Goal: Navigation & Orientation: Understand site structure

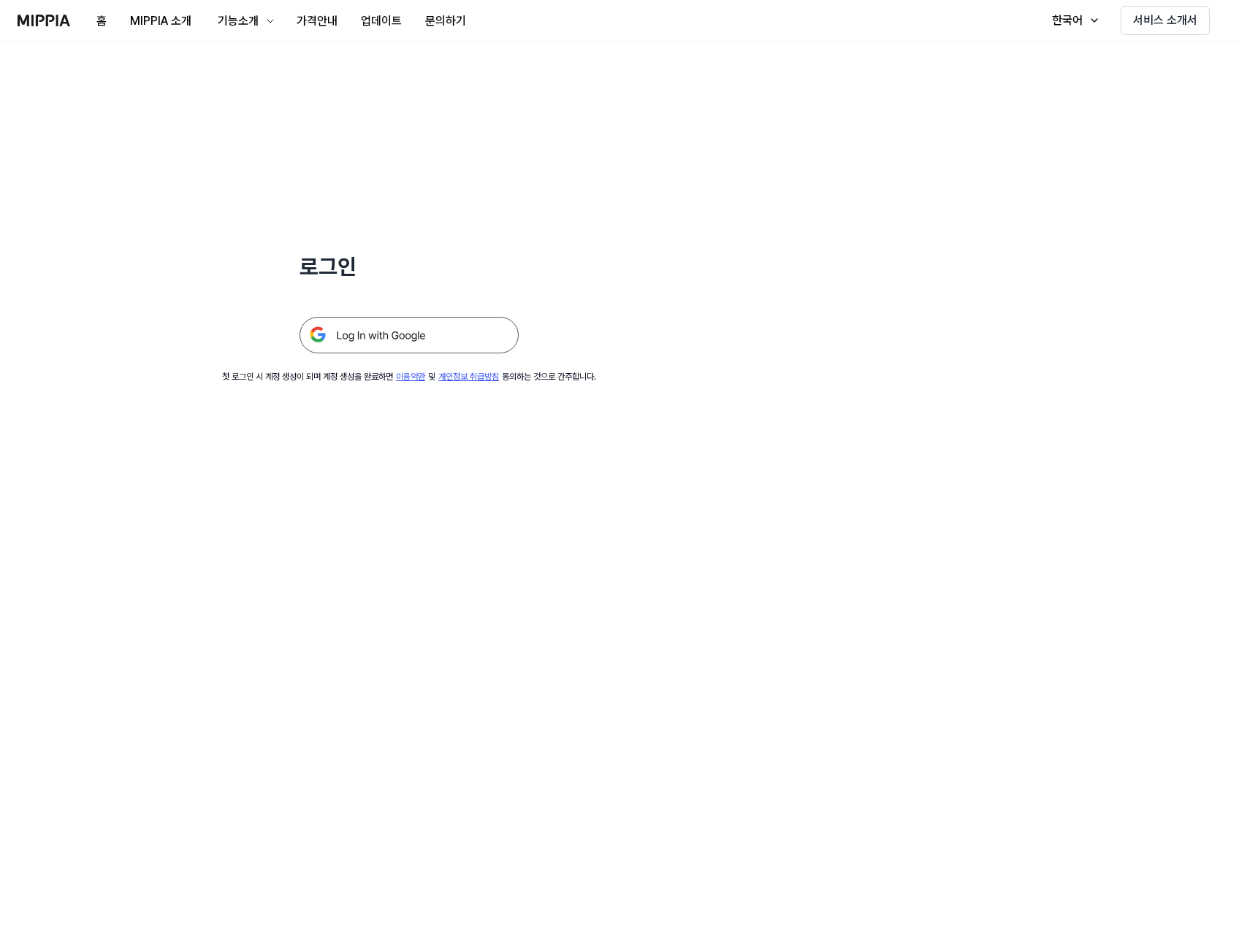
drag, startPoint x: 0, startPoint y: 0, endPoint x: 395, endPoint y: 343, distance: 523.1
click at [395, 343] on img at bounding box center [409, 335] width 219 height 37
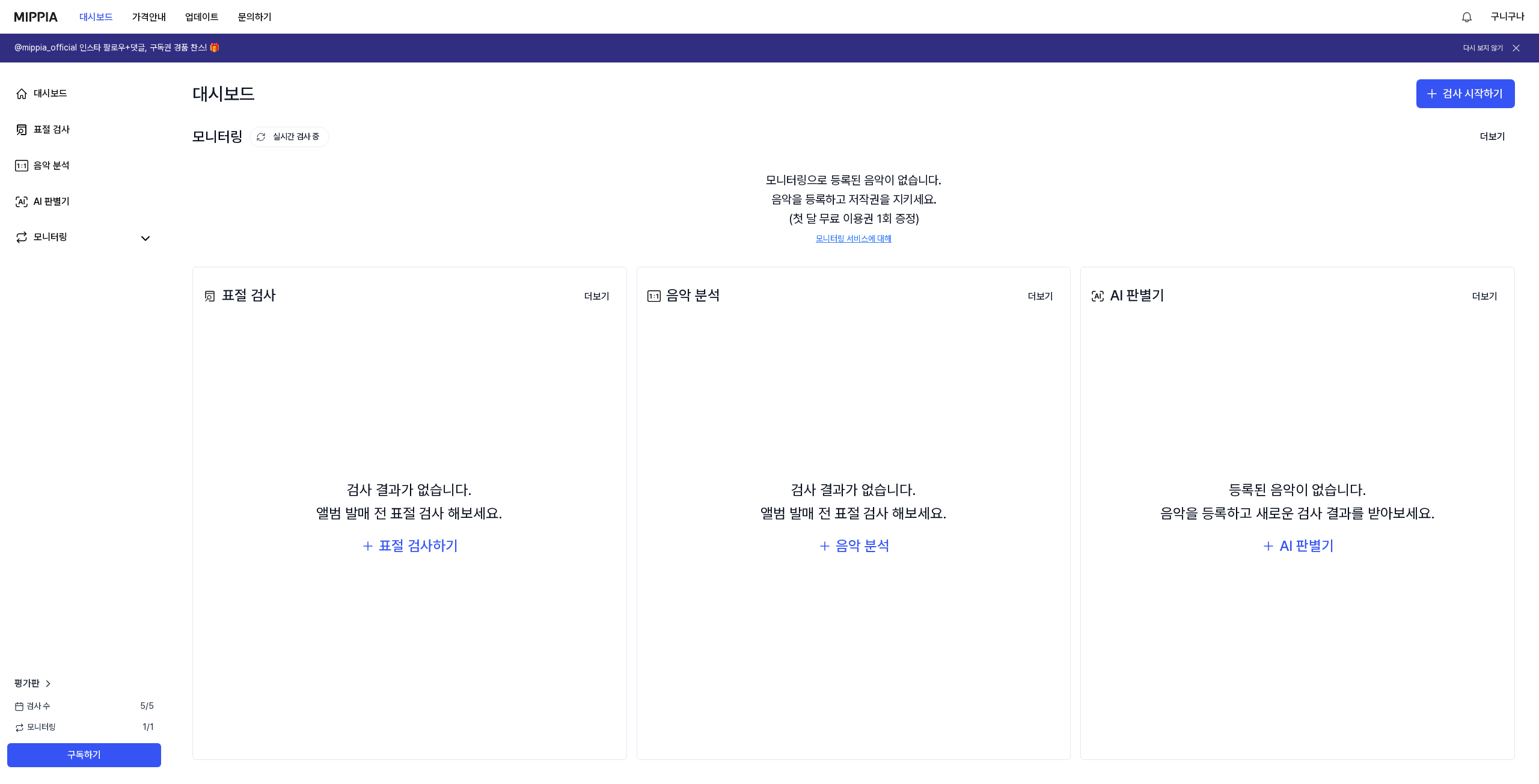
click at [1024, 51] on icon at bounding box center [1516, 48] width 12 height 12
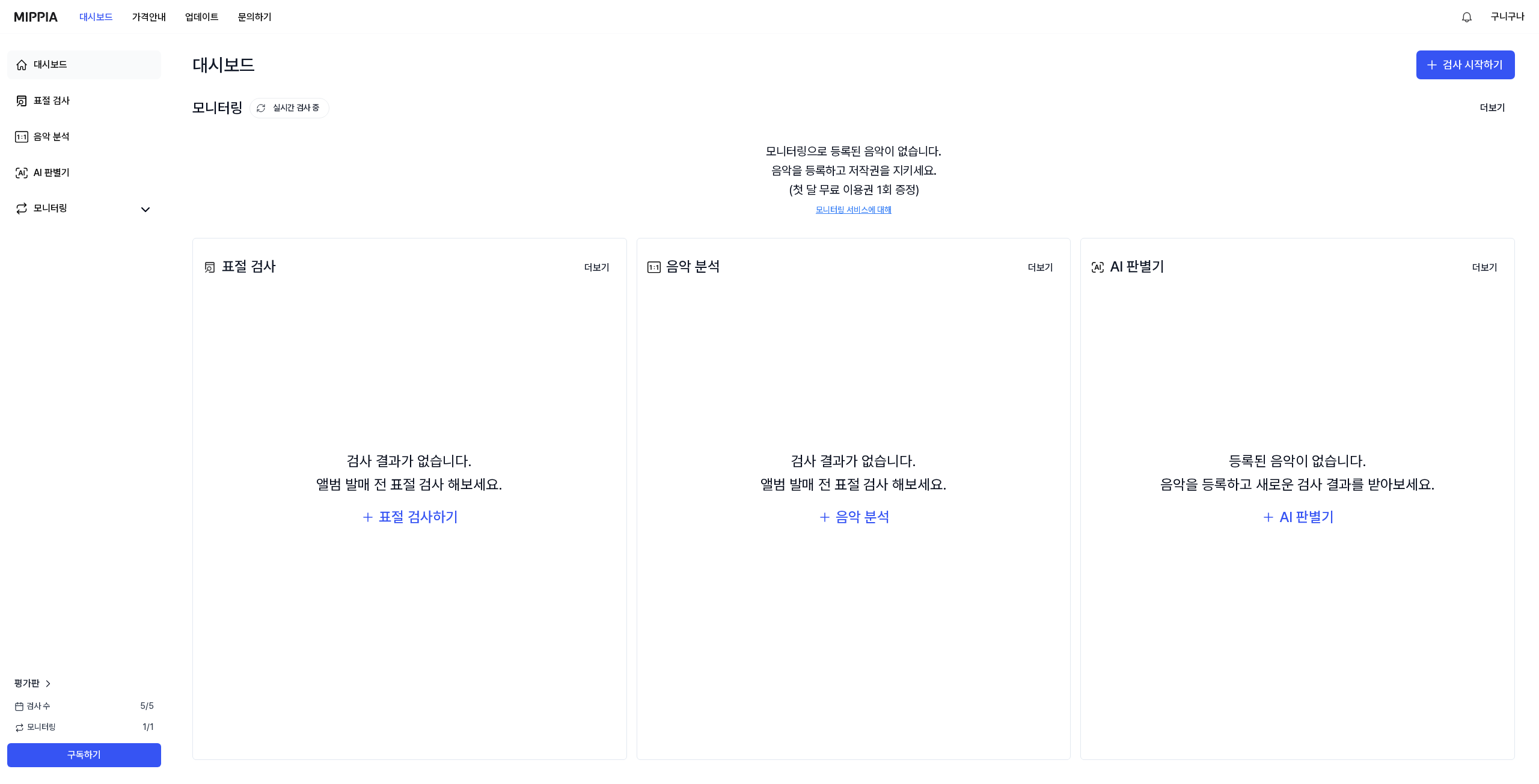
click at [44, 65] on div "대시보드" at bounding box center [50, 65] width 34 height 14
click at [56, 99] on div "표절 검사" at bounding box center [52, 101] width 36 height 14
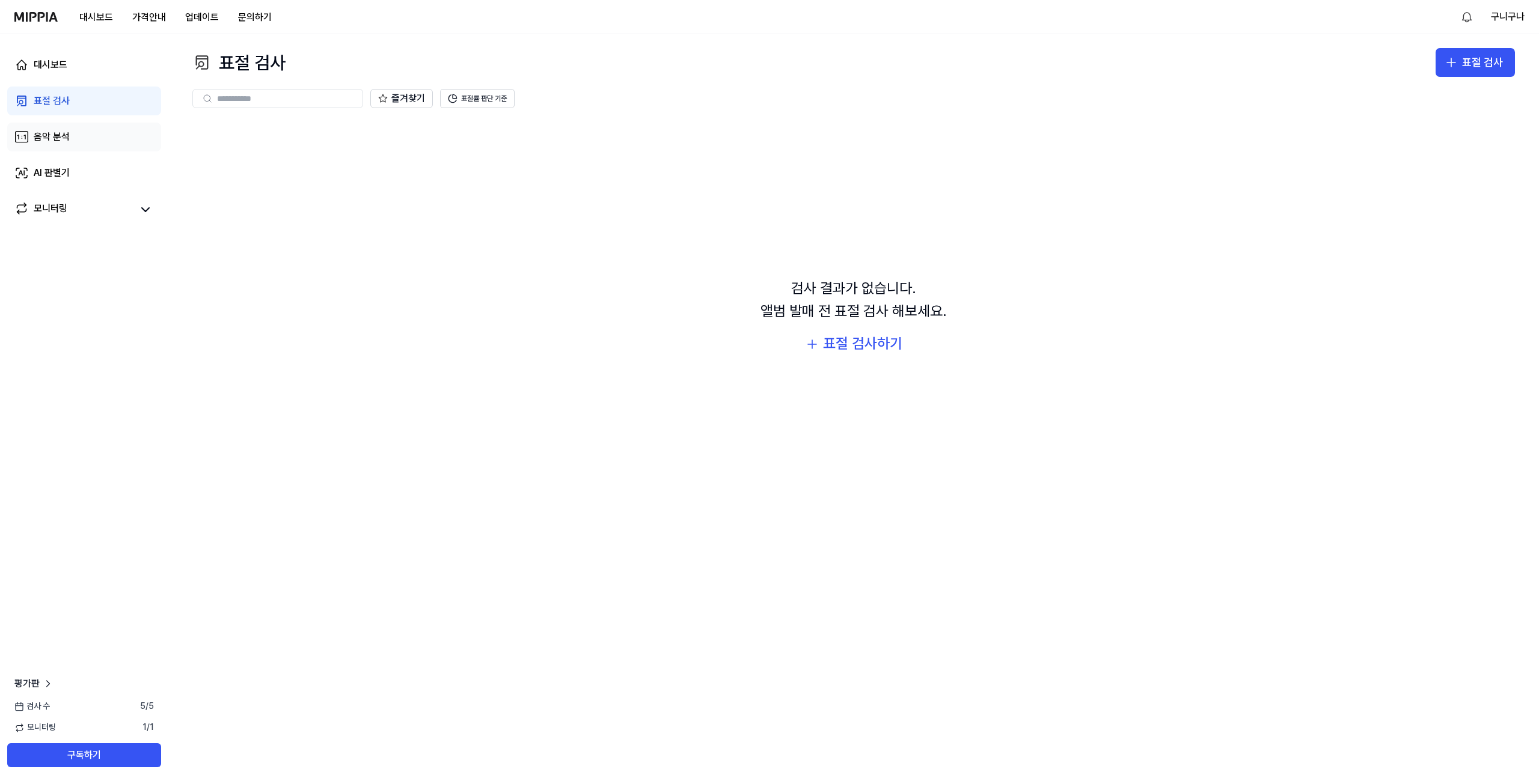
click at [58, 127] on link "음악 분석" at bounding box center [84, 137] width 154 height 29
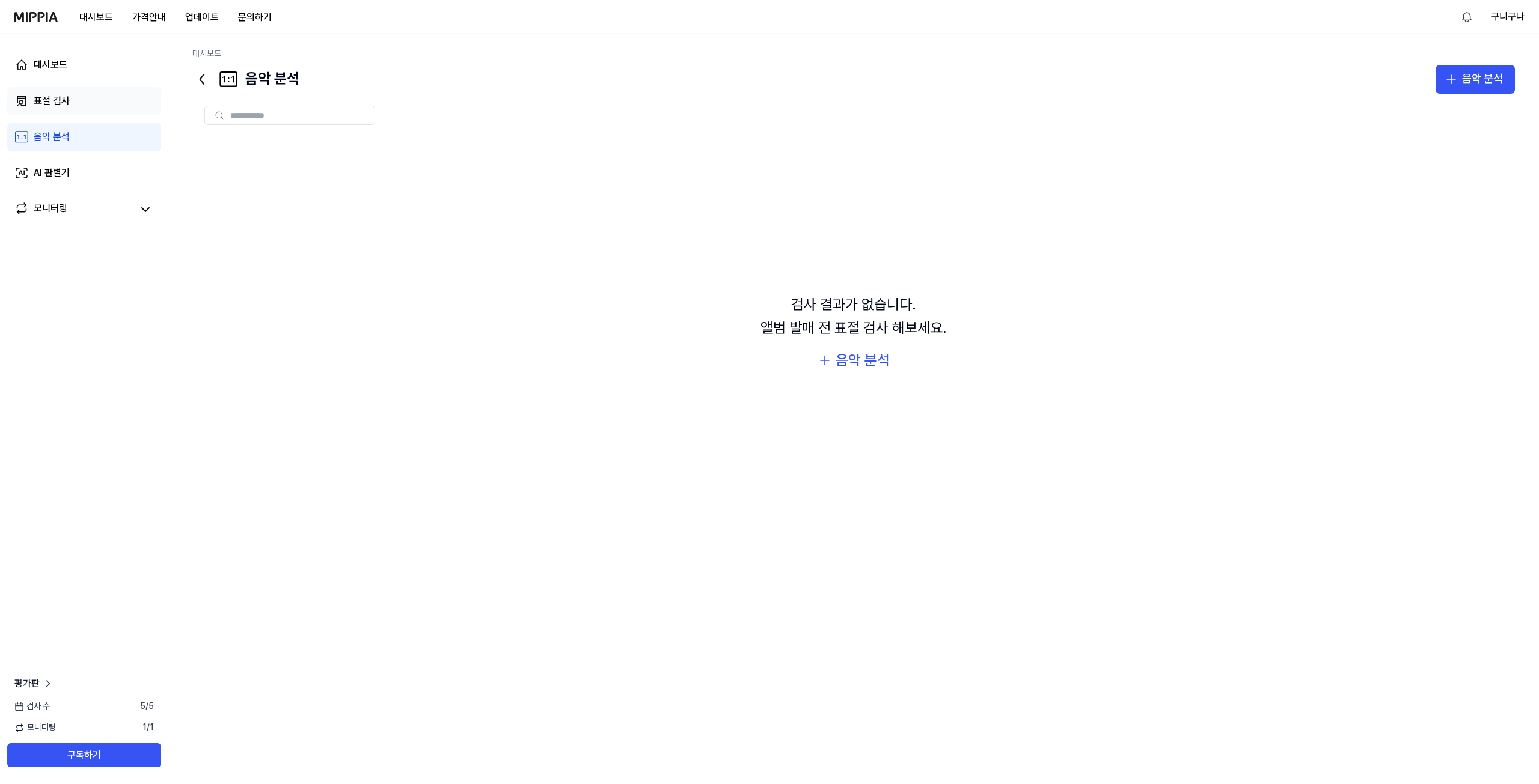
click at [60, 103] on div "표절 검사" at bounding box center [52, 101] width 36 height 14
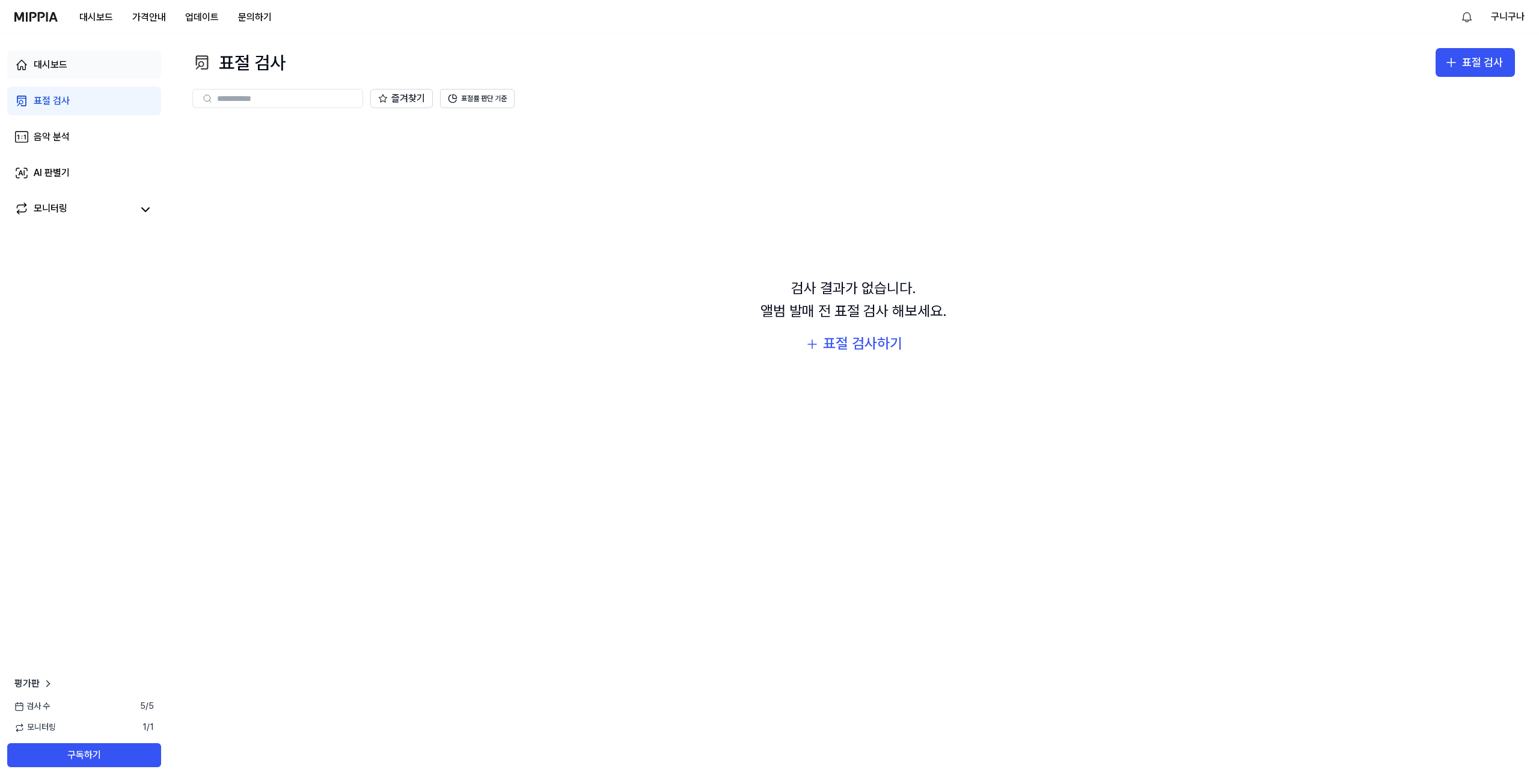
click at [72, 71] on link "대시보드" at bounding box center [84, 65] width 154 height 29
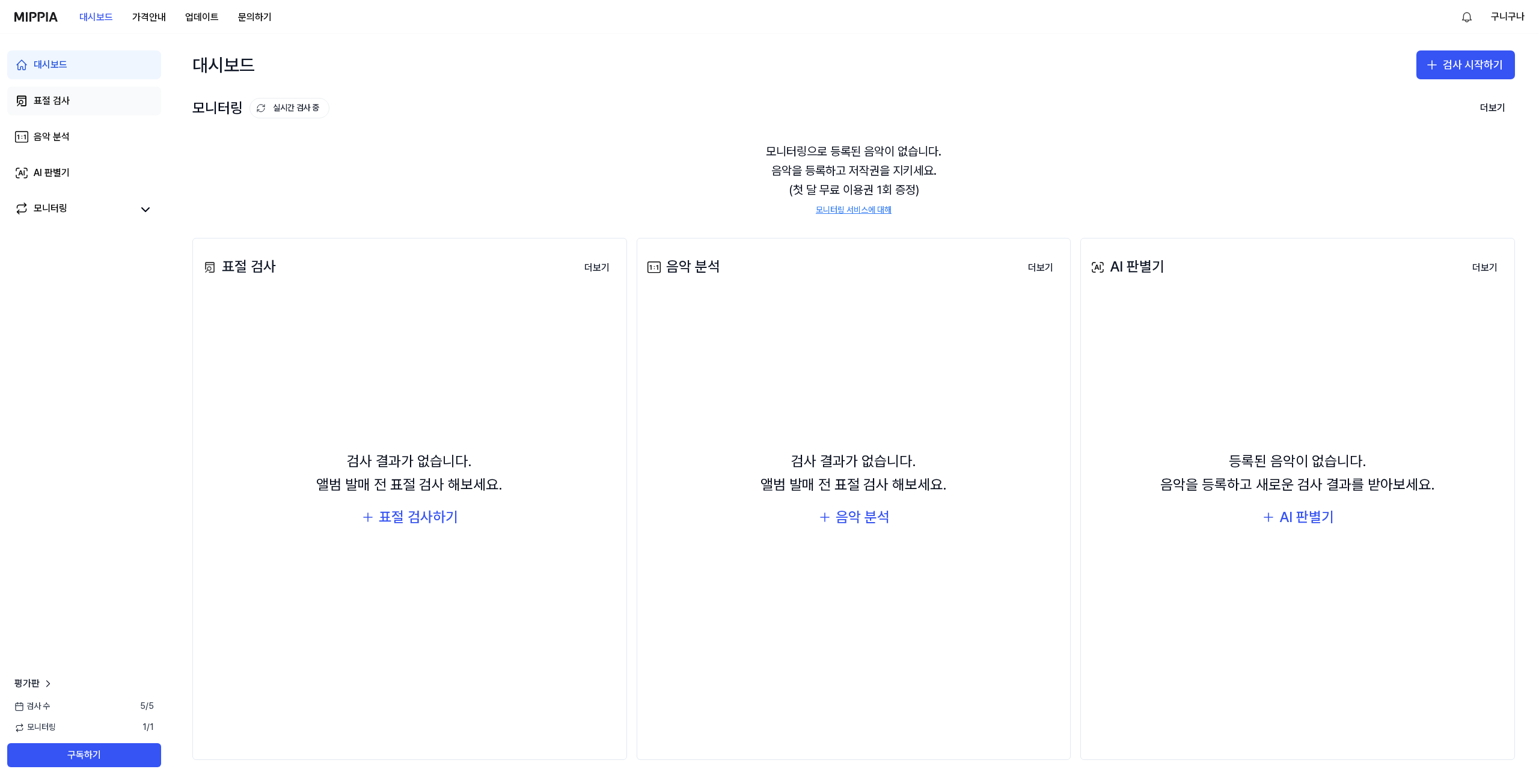
click at [71, 95] on link "표절 검사" at bounding box center [84, 101] width 154 height 29
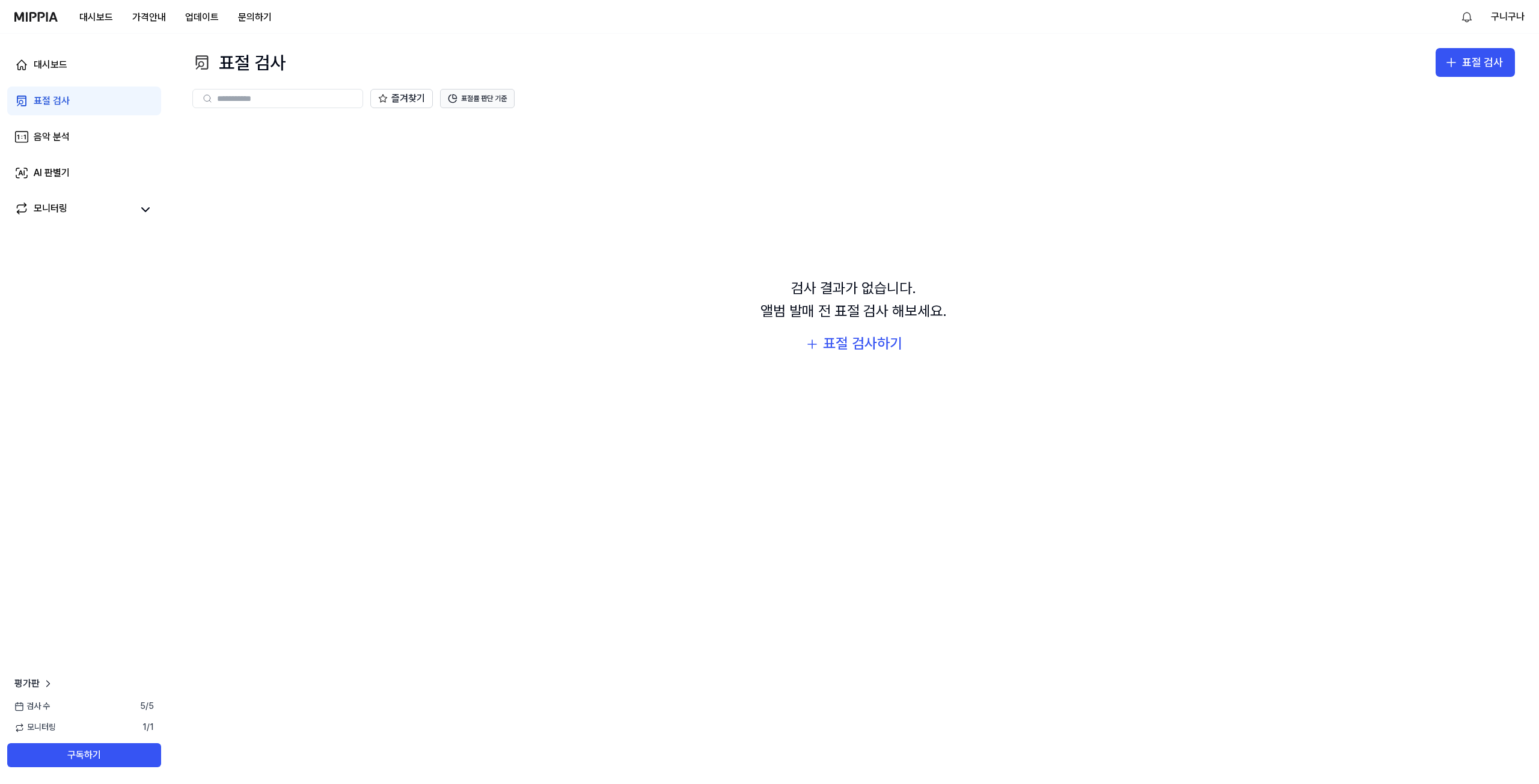
click at [475, 105] on button "표절률 판단 기준" at bounding box center [477, 99] width 75 height 19
click at [493, 249] on div "검사 결과가 없습니다. 앨범 발매 전 표절 검사 해보세요. 표절 검사하기" at bounding box center [854, 316] width 1323 height 393
click at [56, 135] on div "음악 분석" at bounding box center [52, 137] width 36 height 14
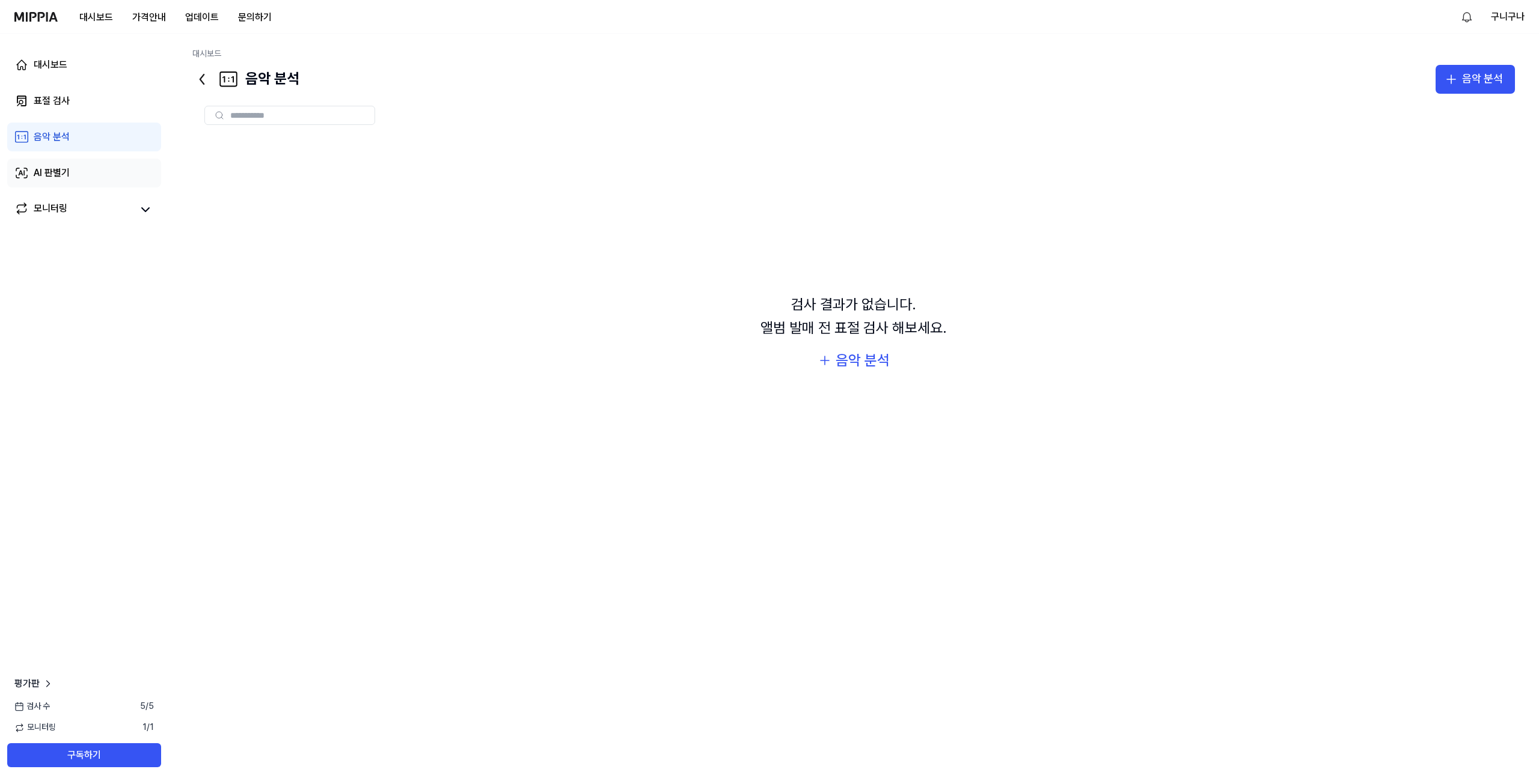
click at [59, 178] on div "AI 판별기" at bounding box center [52, 173] width 36 height 14
click at [62, 201] on div "모니터링" at bounding box center [50, 209] width 34 height 17
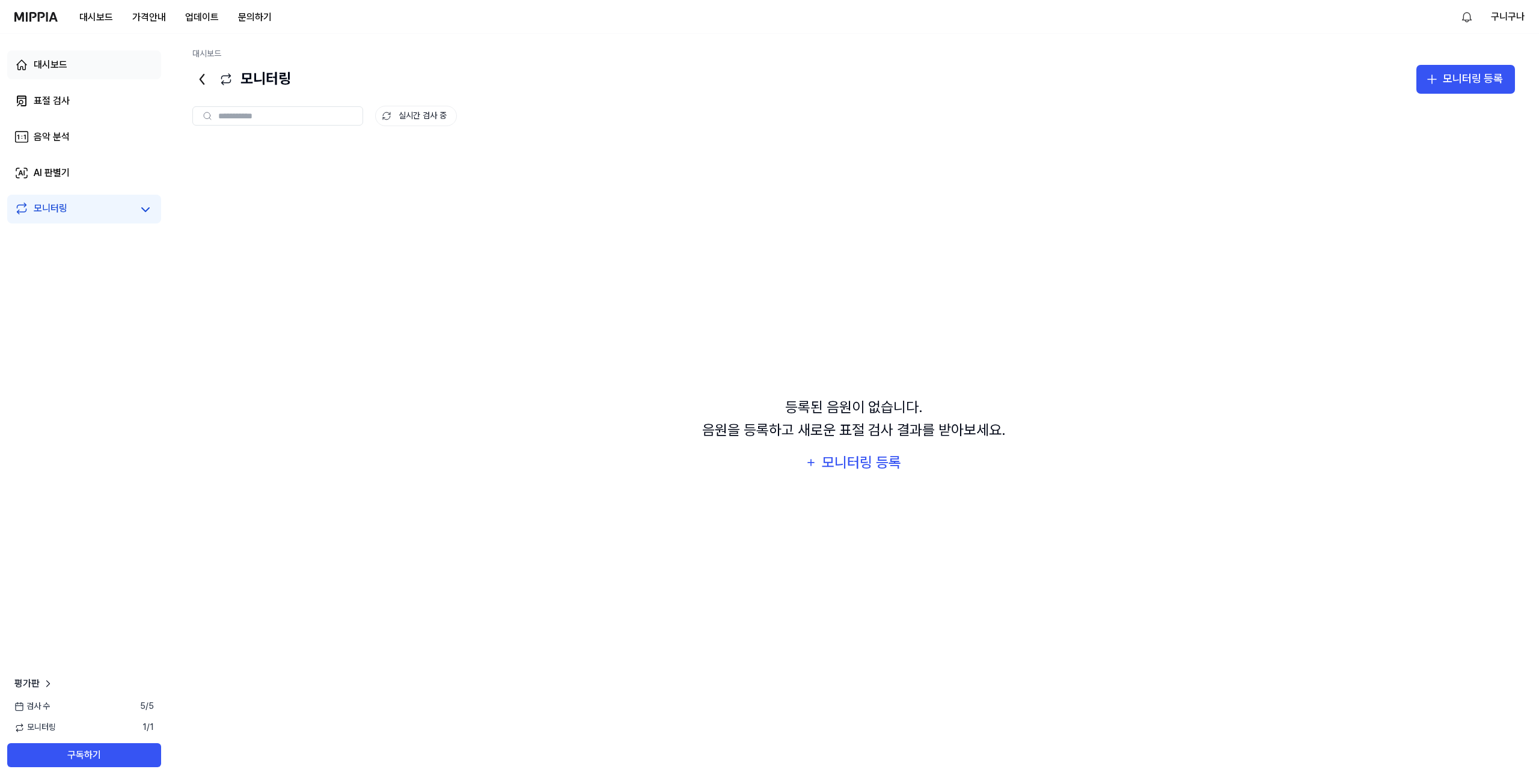
click at [62, 51] on link "대시보드" at bounding box center [84, 65] width 154 height 29
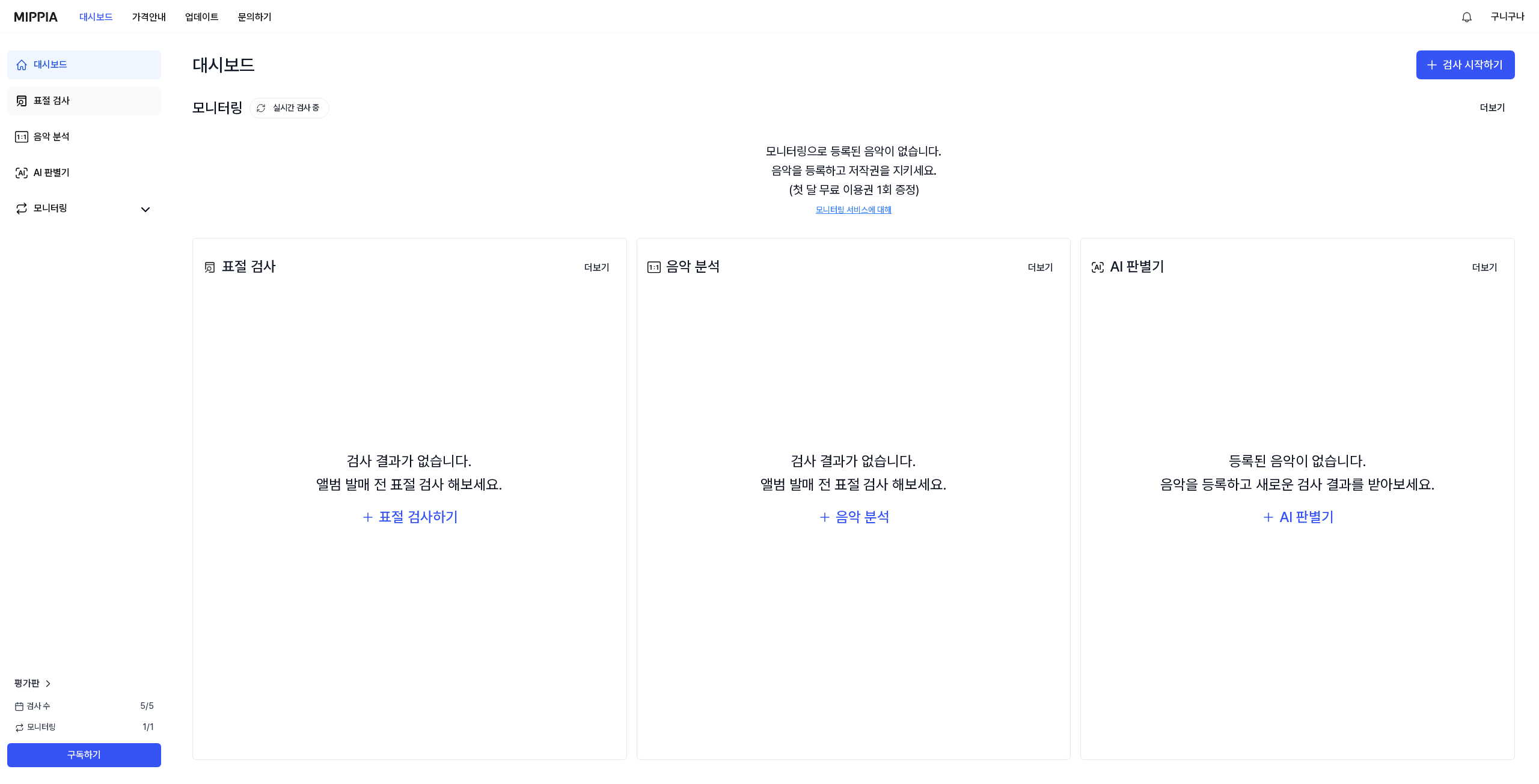
click at [36, 91] on link "표절 검사" at bounding box center [84, 101] width 154 height 29
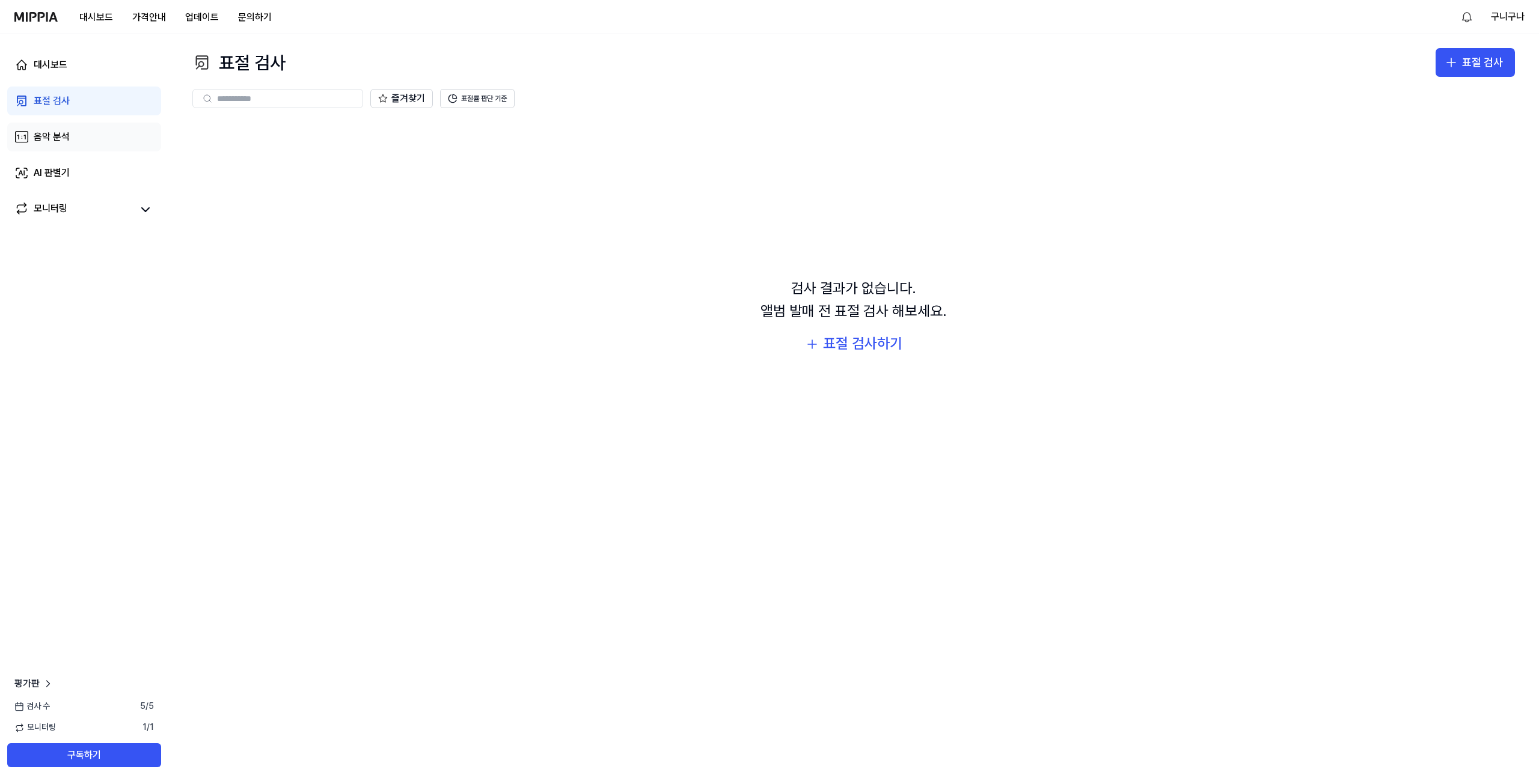
click at [95, 151] on link "음악 분석" at bounding box center [84, 137] width 154 height 29
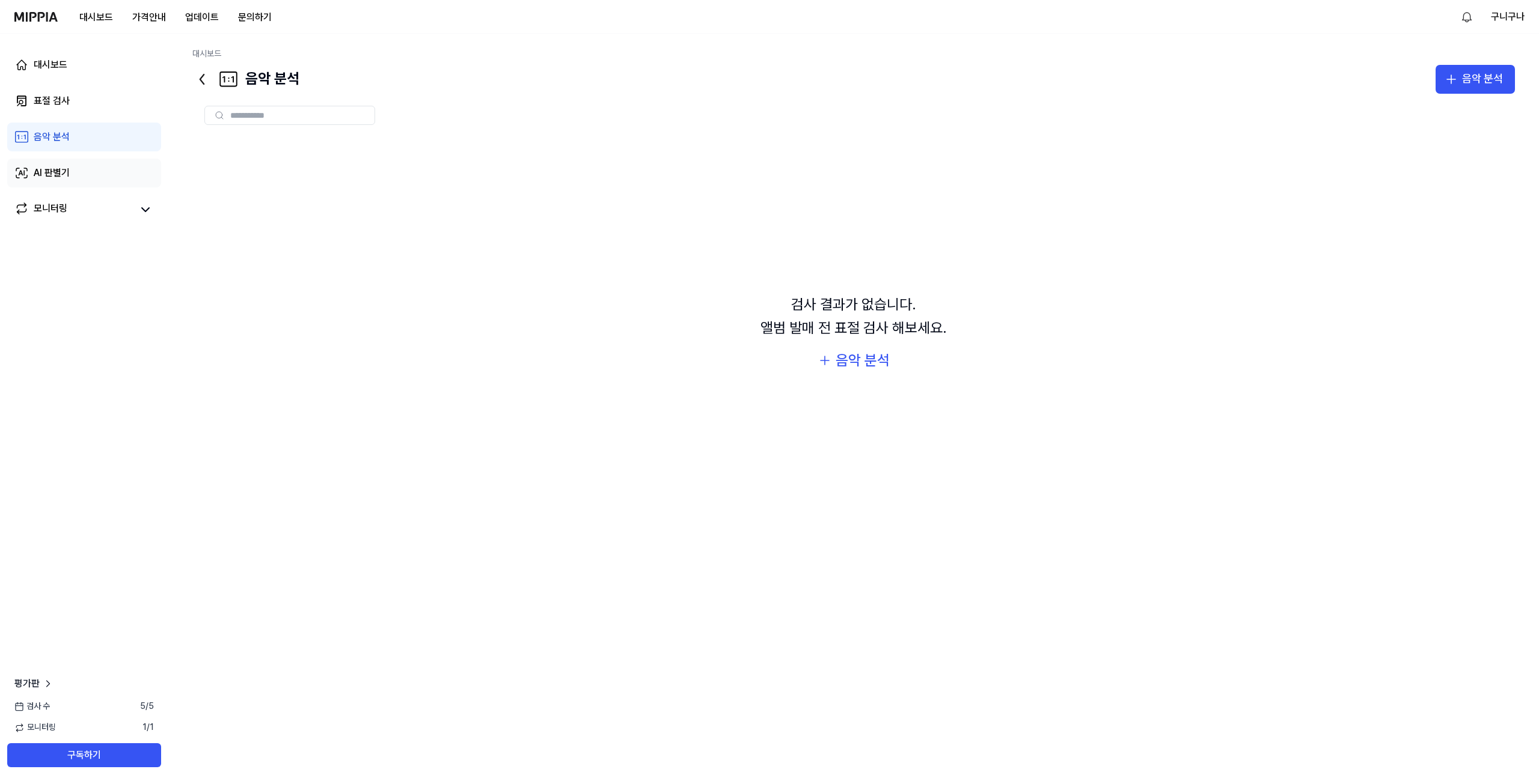
click at [94, 170] on link "AI 판별기" at bounding box center [84, 173] width 154 height 29
click at [98, 201] on link "모니터링" at bounding box center [73, 209] width 118 height 17
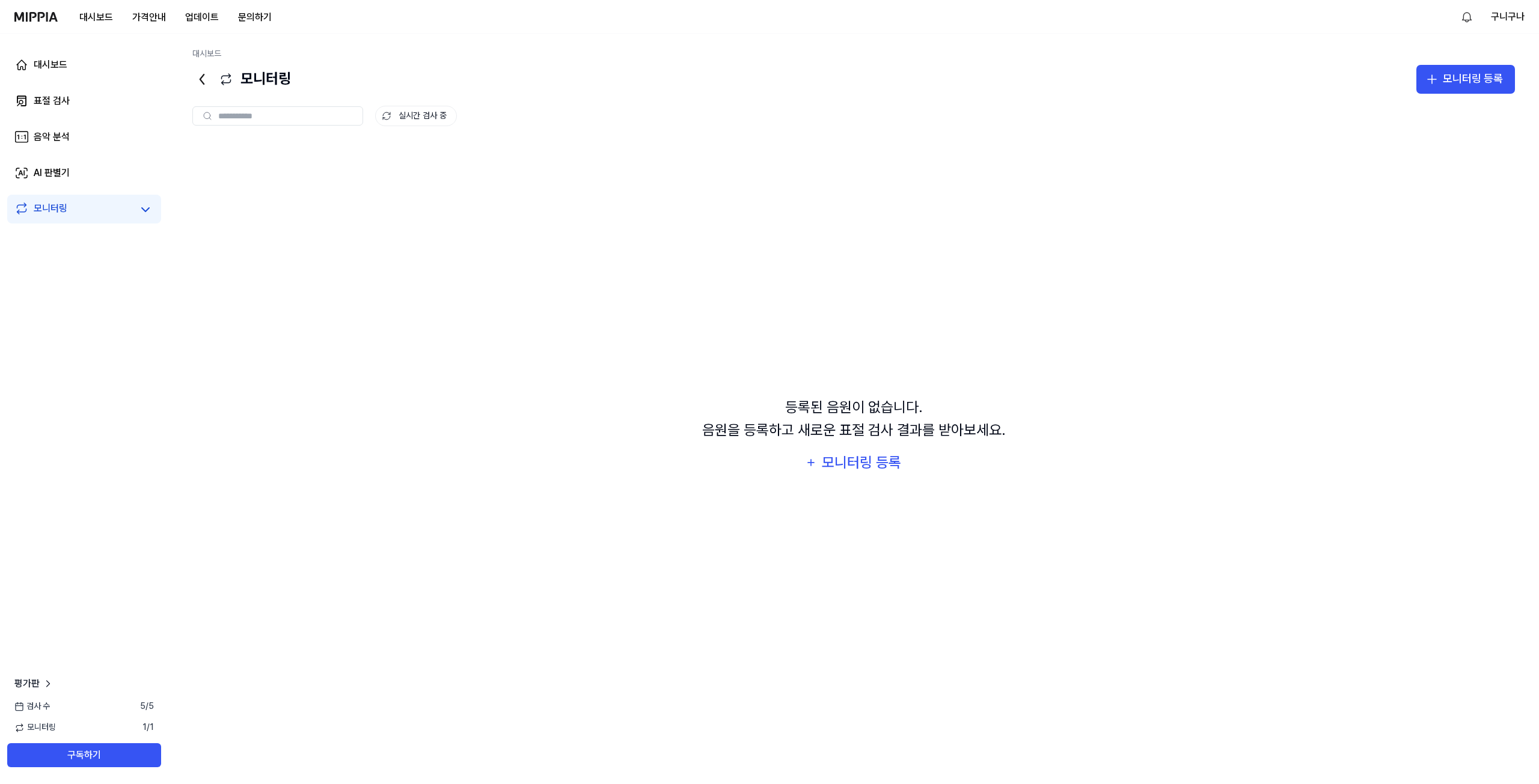
click at [88, 281] on div "대시보드 표절 검사 음악 분석 AI 판별기 모니터링 평가판 검사 수 5 / 5 모니터링 1 / 1 구독하기" at bounding box center [84, 408] width 168 height 750
click at [73, 253] on div "대시보드 표절 검사 음악 분석 AI 판별기 모니터링 평가판 검사 수 5 / 5 모니터링 1 / 1 구독하기" at bounding box center [84, 408] width 168 height 750
click at [59, 58] on div "대시보드" at bounding box center [50, 65] width 34 height 14
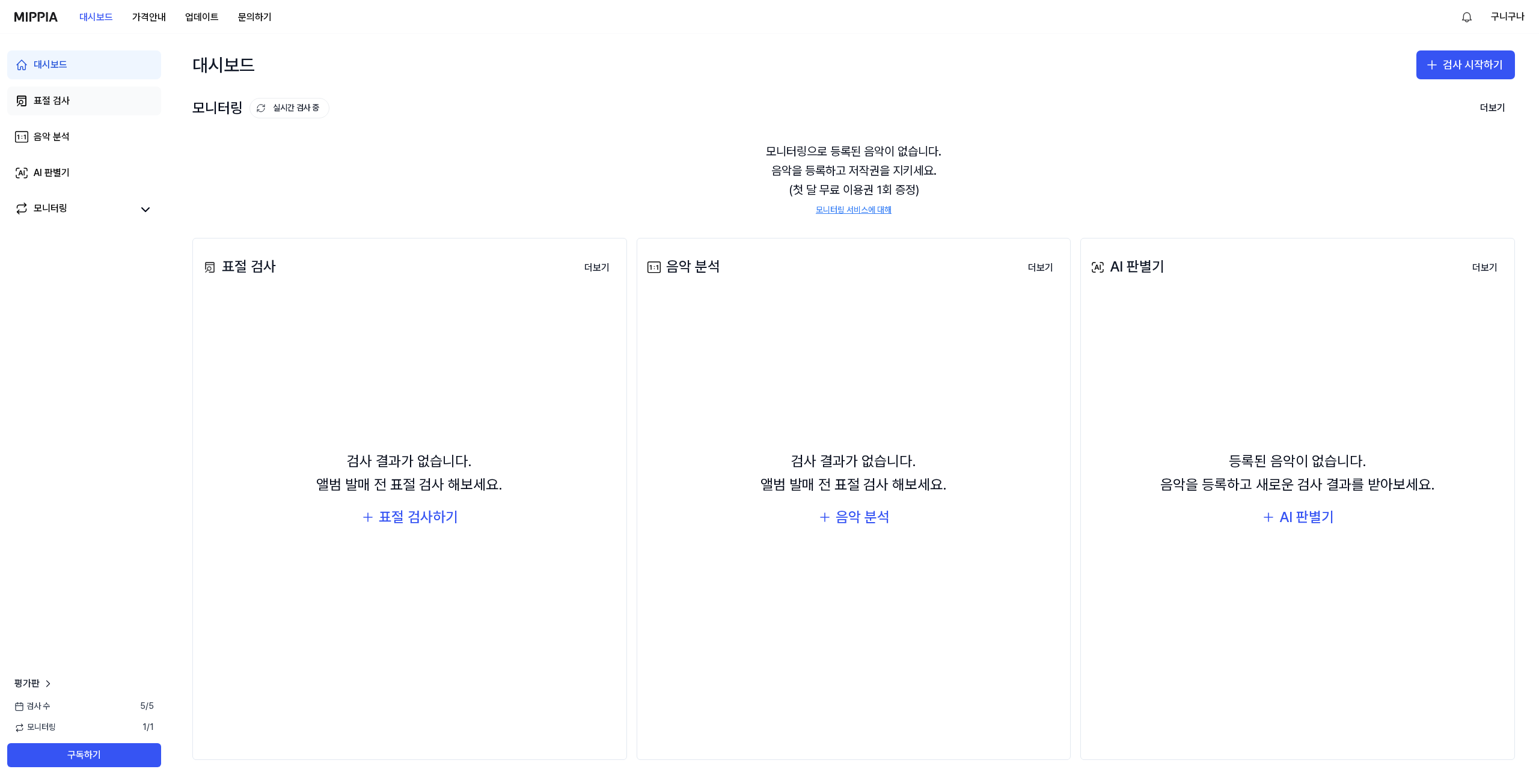
click at [55, 96] on div "표절 검사" at bounding box center [52, 101] width 36 height 14
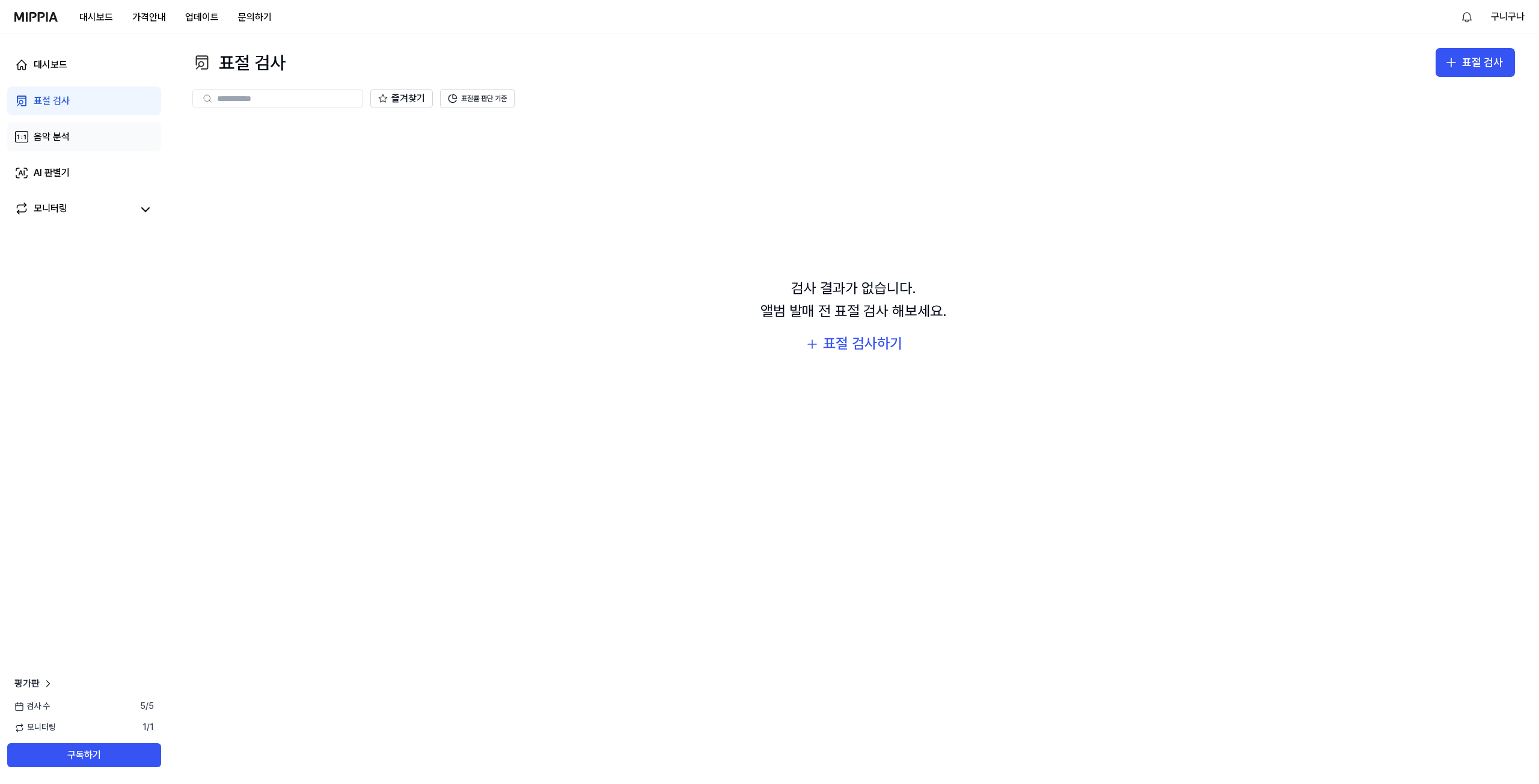
click at [56, 147] on link "음악 분석" at bounding box center [84, 137] width 154 height 29
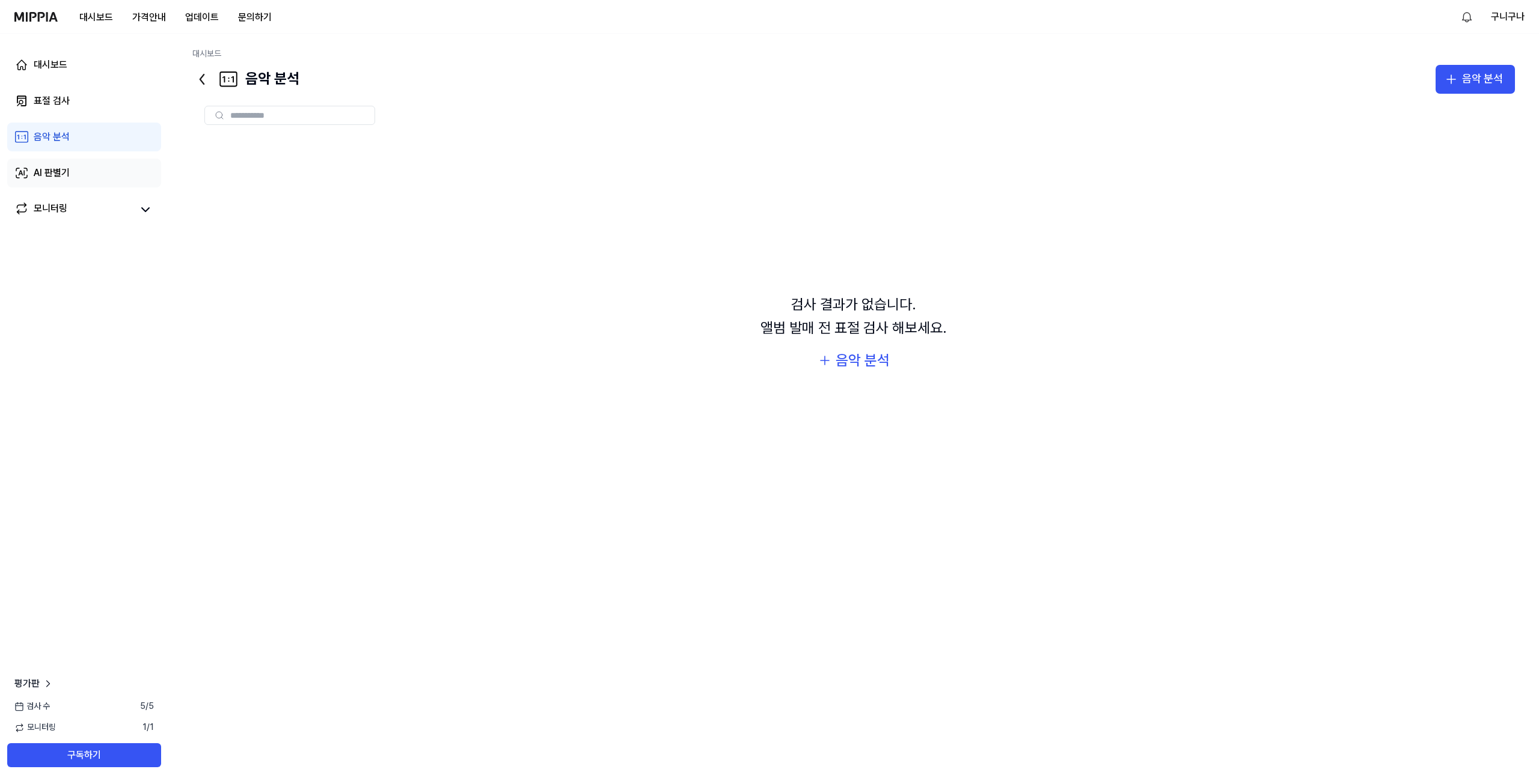
click at [56, 181] on link "AI 판별기" at bounding box center [84, 173] width 154 height 29
click at [165, 16] on button "가격안내" at bounding box center [149, 17] width 53 height 24
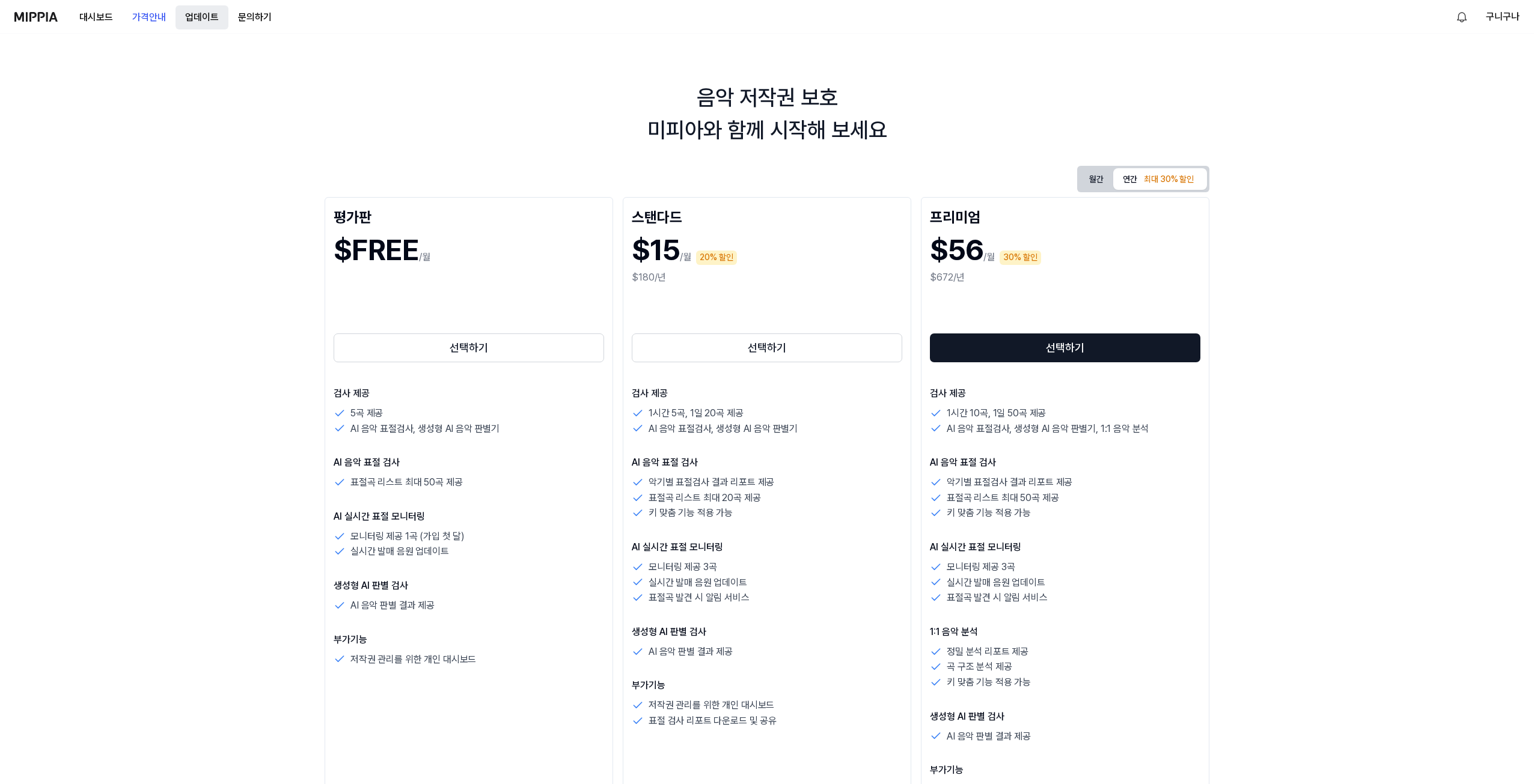
click at [210, 19] on button "업데이트" at bounding box center [202, 17] width 53 height 24
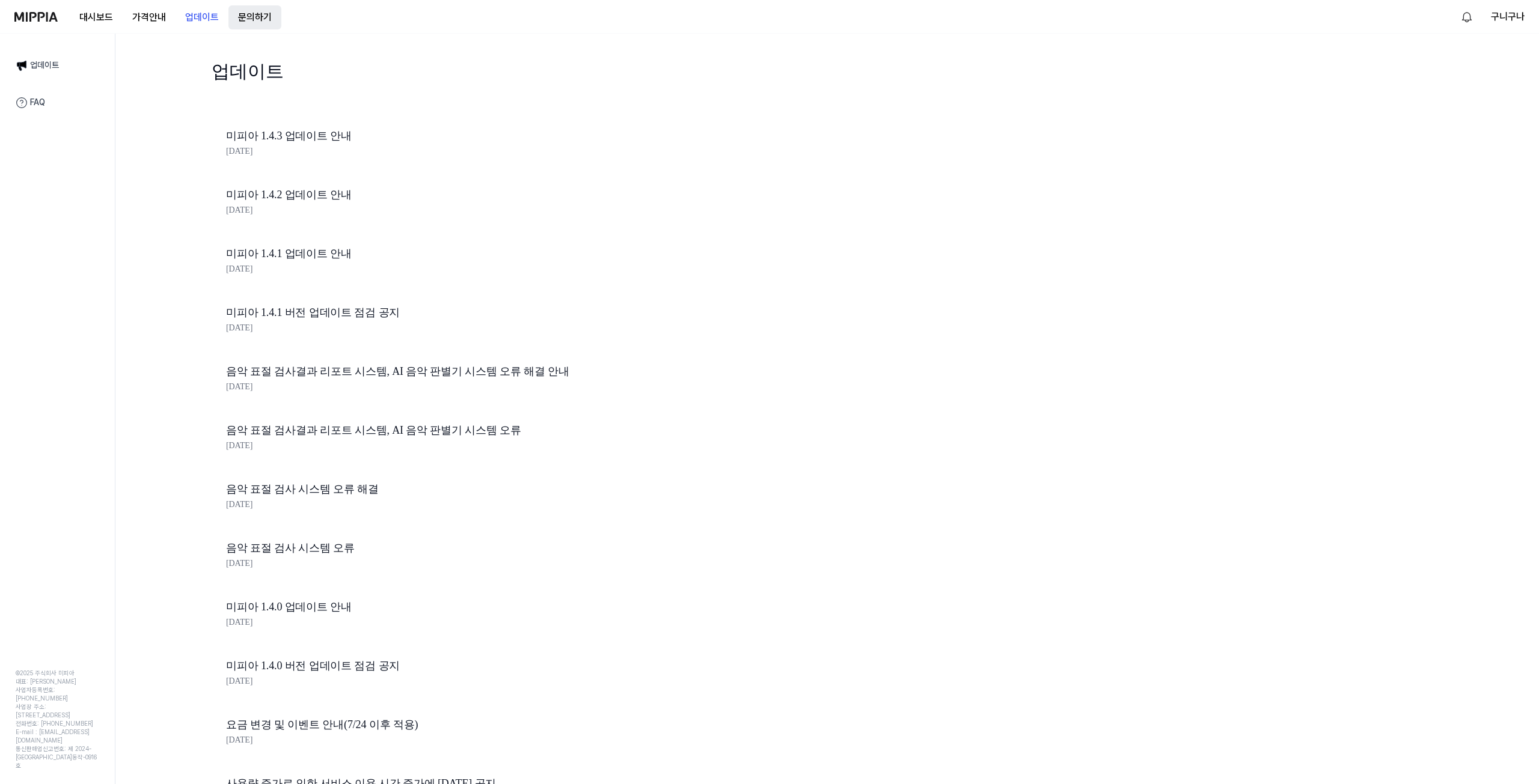
click at [249, 21] on button "문의하기" at bounding box center [255, 17] width 53 height 24
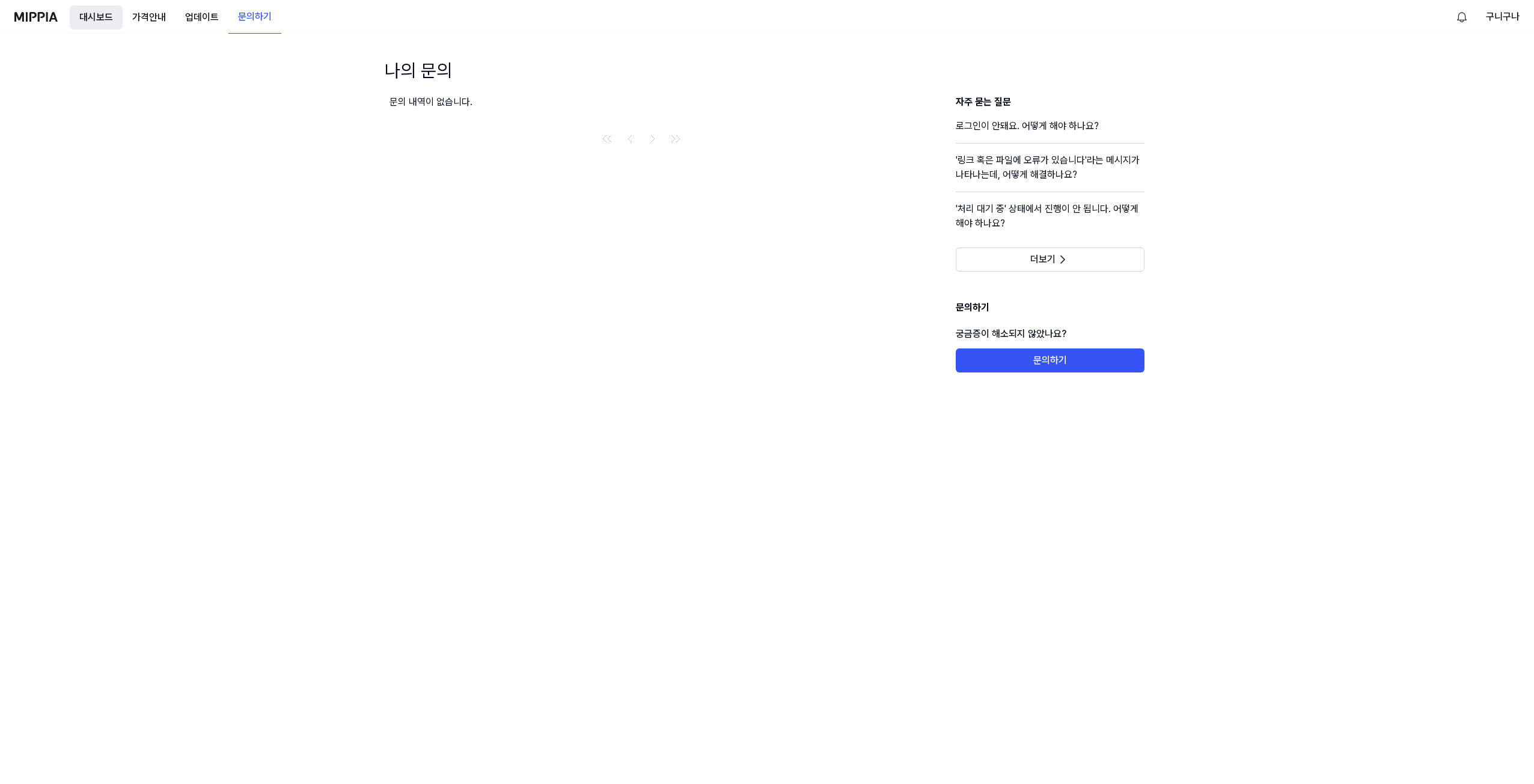
click at [98, 23] on button "대시보드" at bounding box center [96, 17] width 53 height 24
